Goal: Task Accomplishment & Management: Manage account settings

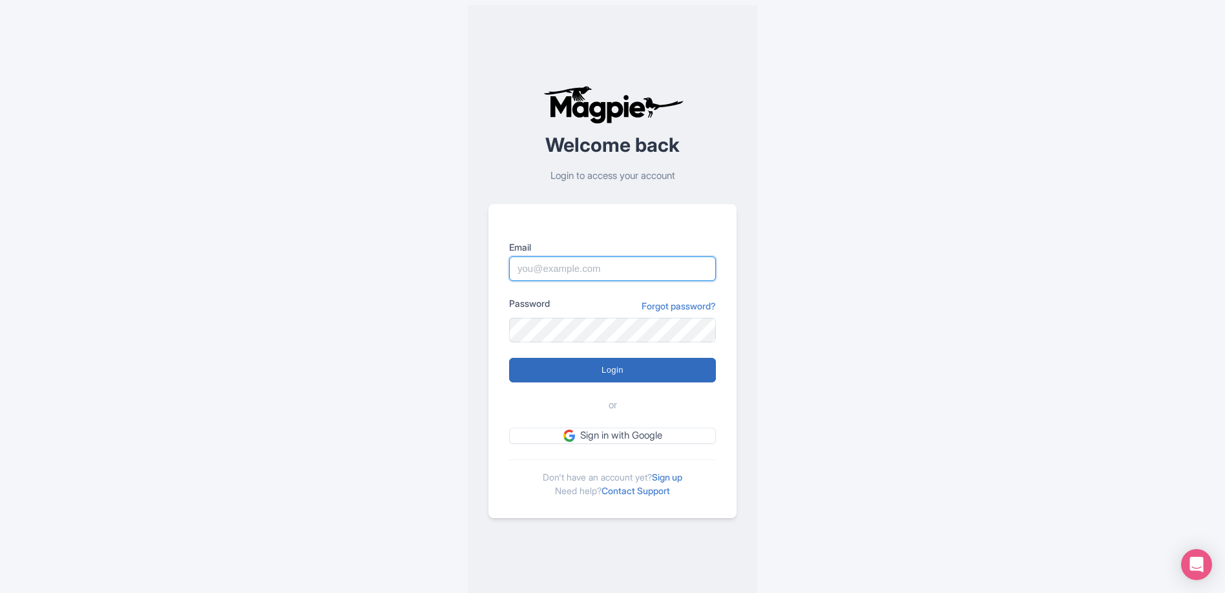
type input "info@tomis.tech"
click at [582, 367] on input "Login" at bounding box center [612, 370] width 207 height 25
type input "Logging in..."
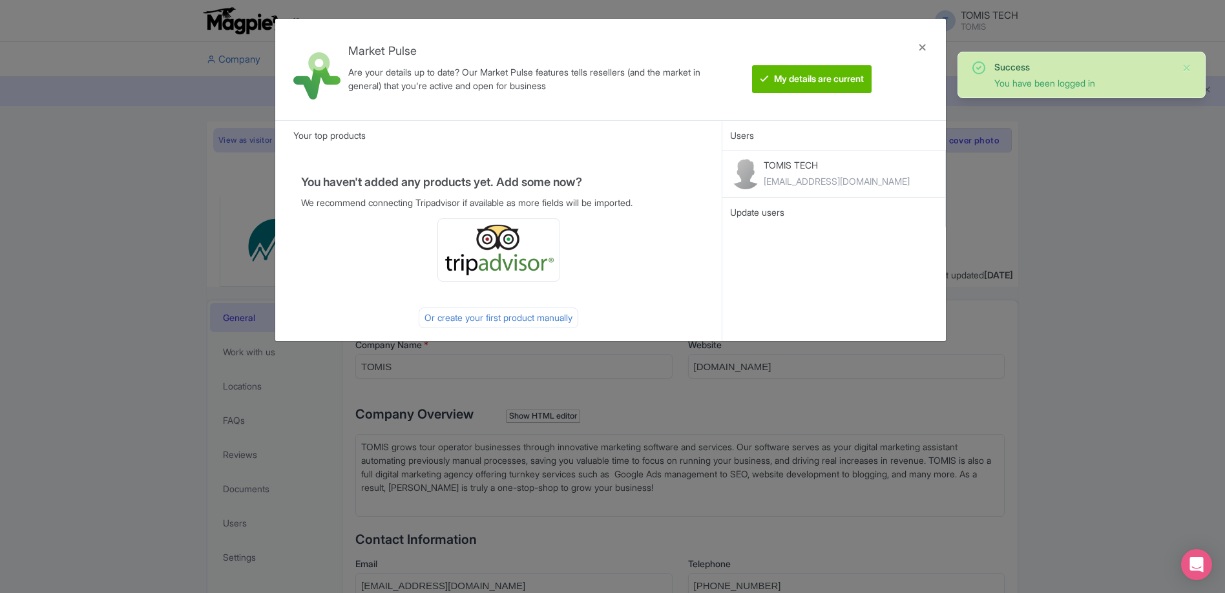
click at [1120, 253] on div "Market Pulse Are your details up to date? Our Market Pulse features tells resel…" at bounding box center [612, 296] width 1225 height 593
click at [914, 51] on div at bounding box center [922, 69] width 31 height 81
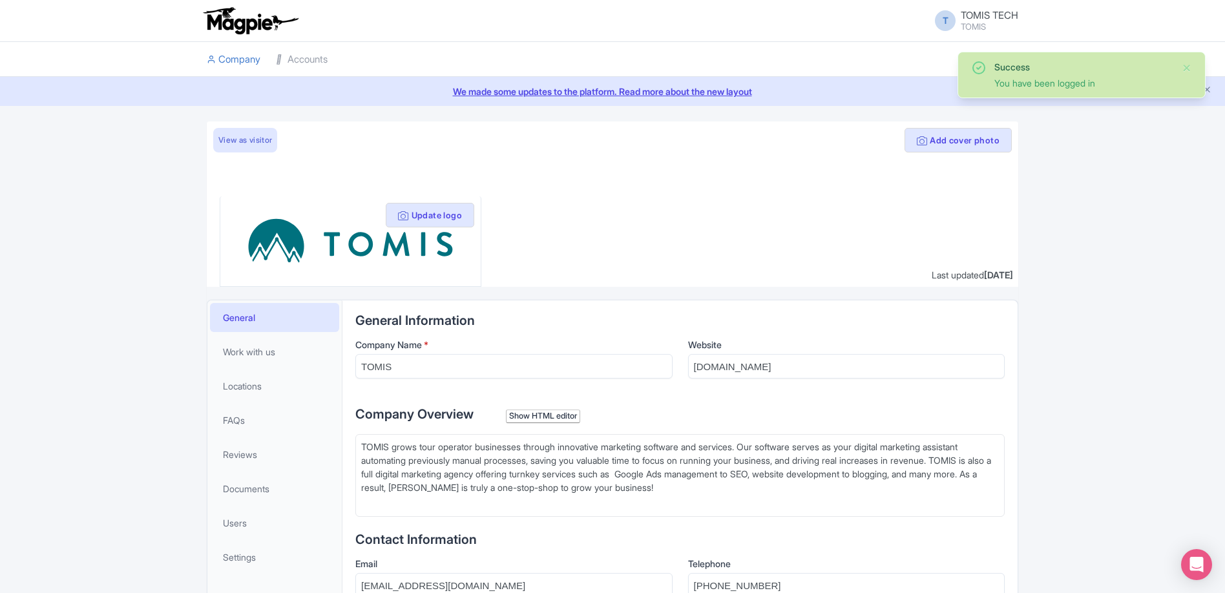
click at [921, 47] on li at bounding box center [680, 59] width 691 height 35
click at [319, 61] on link "Accounts" at bounding box center [302, 60] width 52 height 36
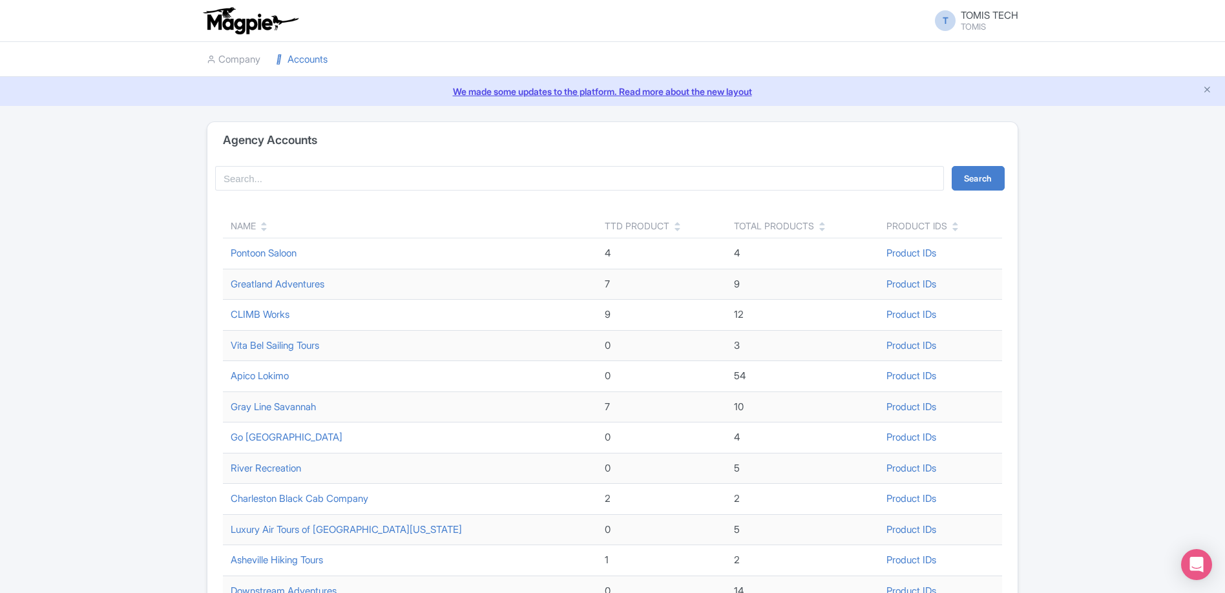
click at [262, 231] on icon at bounding box center [264, 229] width 6 height 9
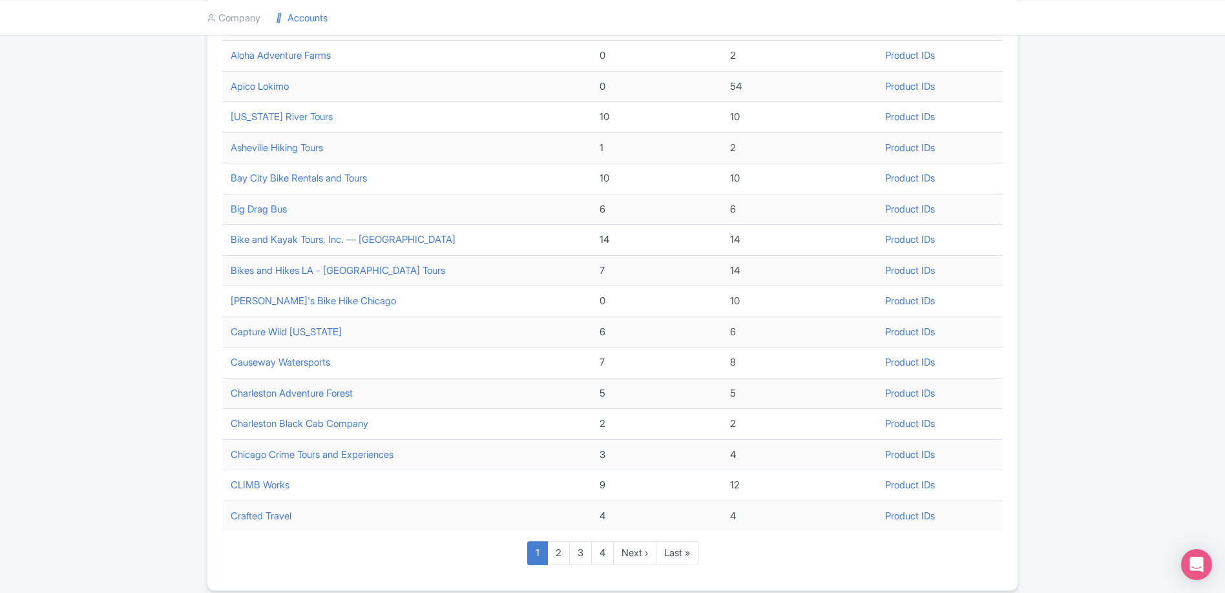
scroll to position [374, 0]
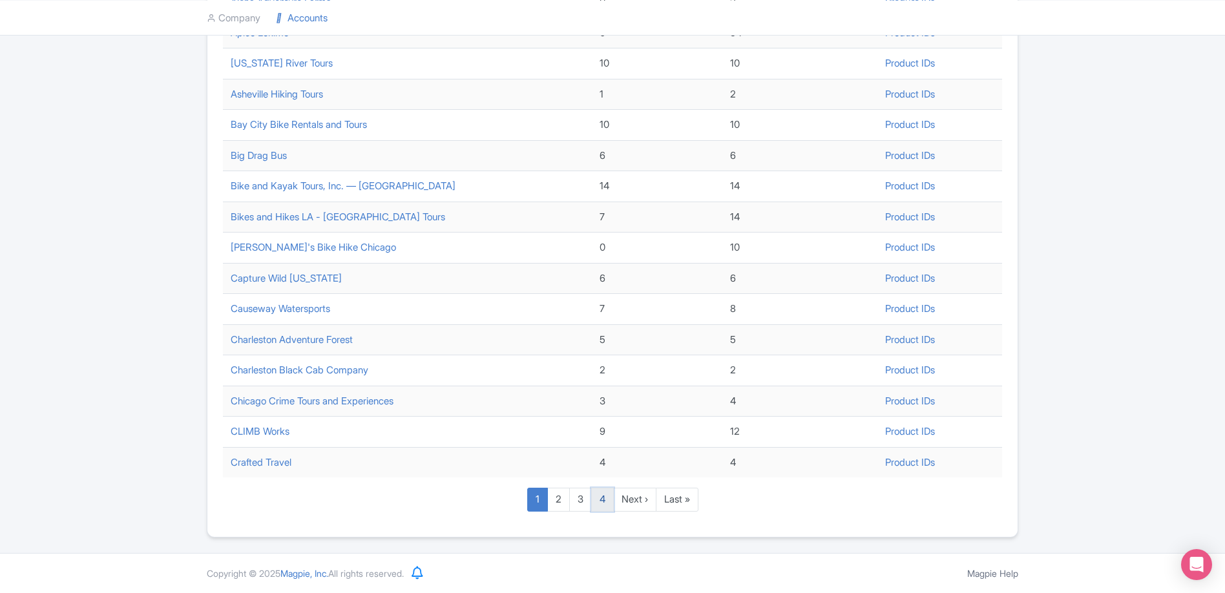
click at [608, 504] on link "4" at bounding box center [602, 500] width 23 height 24
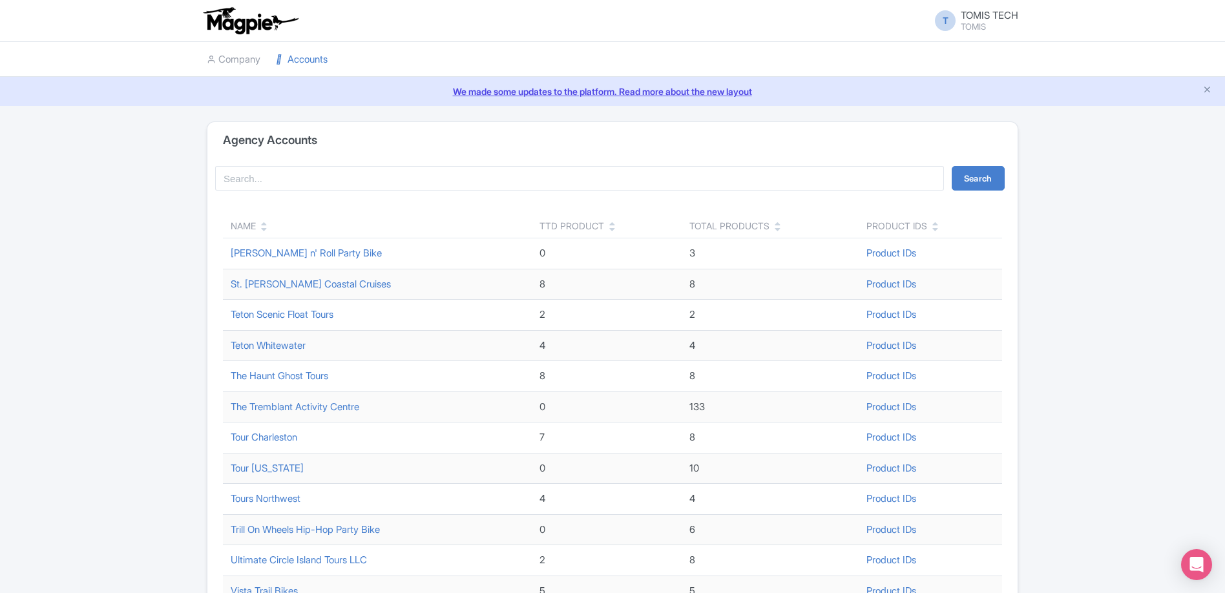
scroll to position [112, 0]
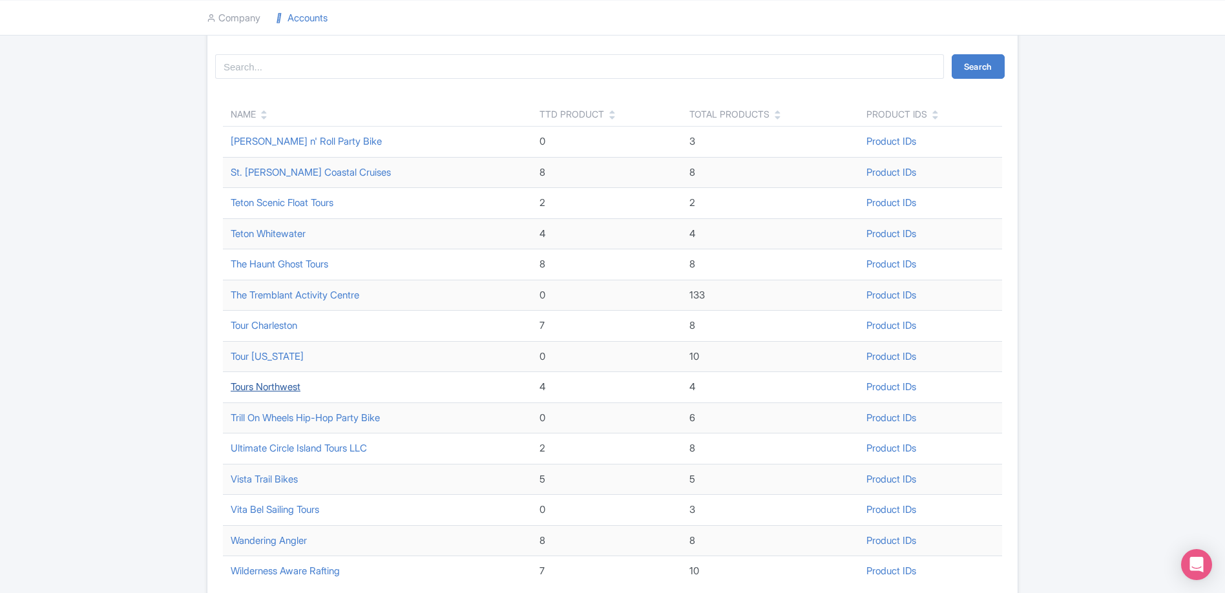
click at [273, 386] on link "Tours Northwest" at bounding box center [266, 387] width 70 height 12
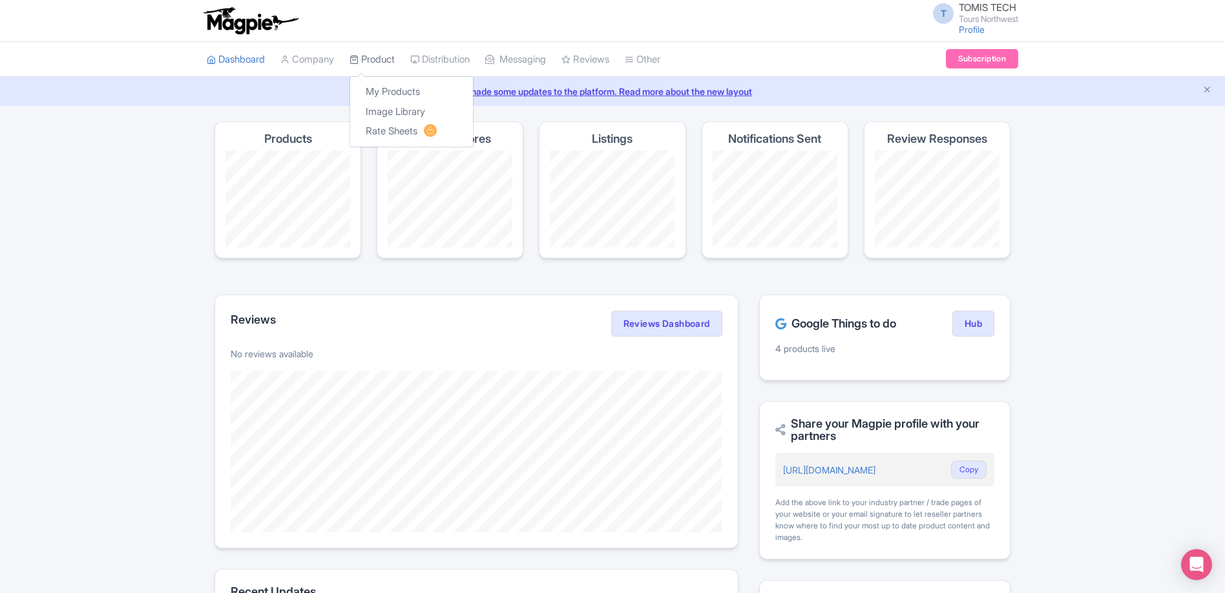
click at [377, 52] on link "Product" at bounding box center [372, 60] width 45 height 36
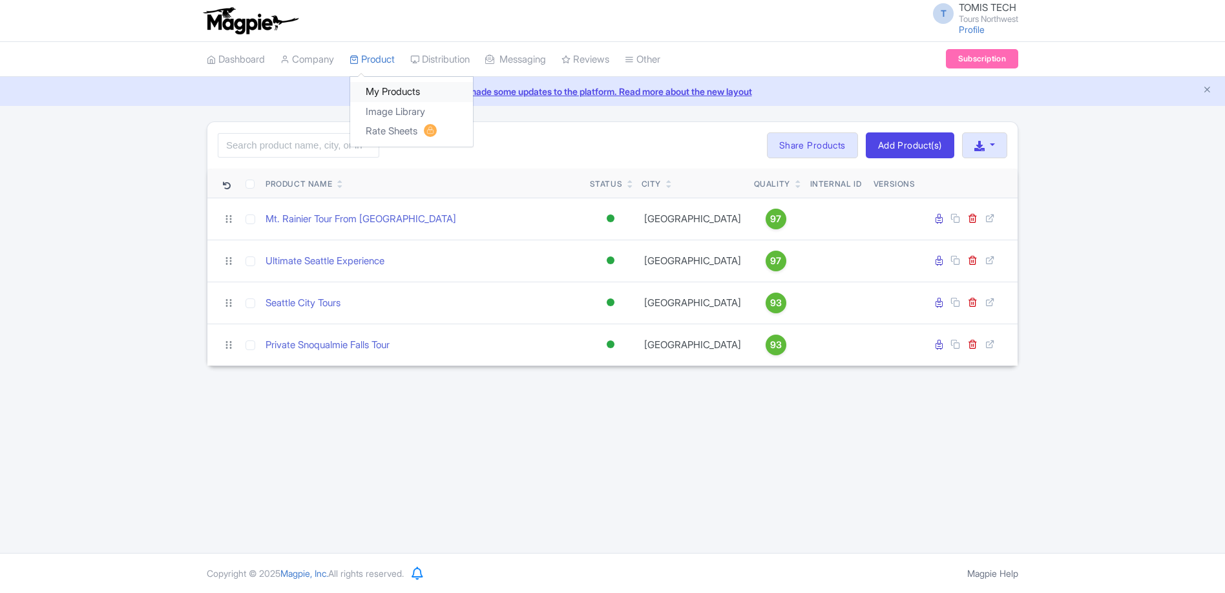
click at [386, 85] on link "My Products" at bounding box center [411, 92] width 123 height 20
